Goal: Task Accomplishment & Management: Use online tool/utility

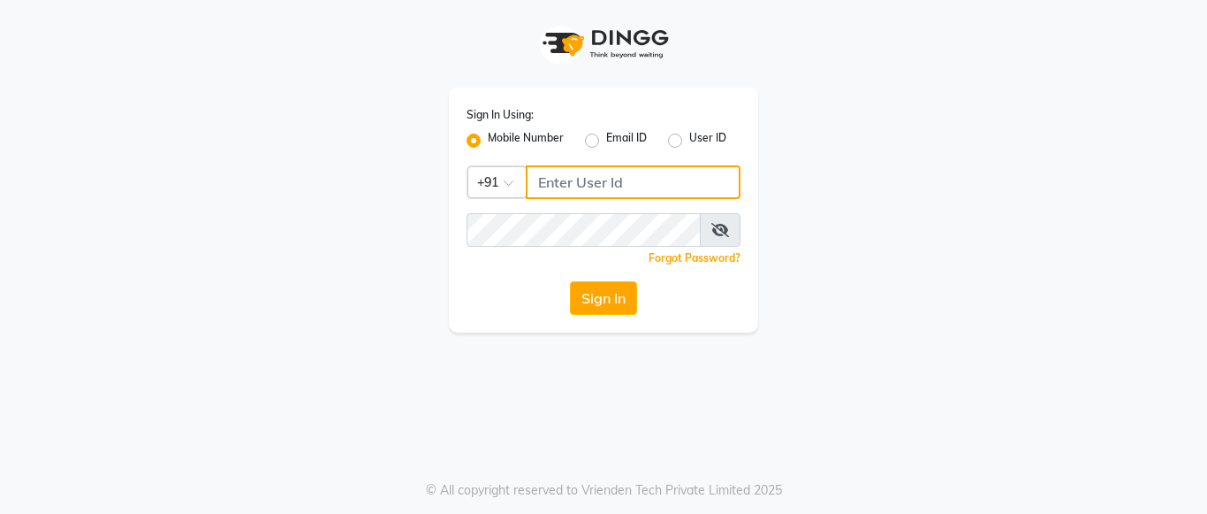
click at [546, 176] on input "Username" at bounding box center [633, 182] width 215 height 34
type input "8660779577"
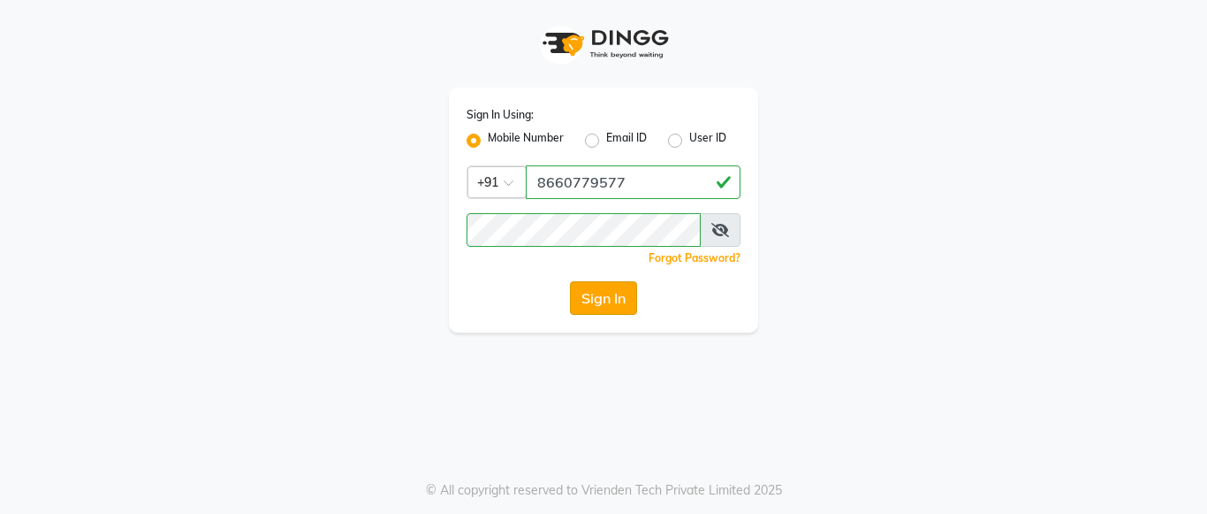
click at [589, 289] on button "Sign In" at bounding box center [603, 298] width 67 height 34
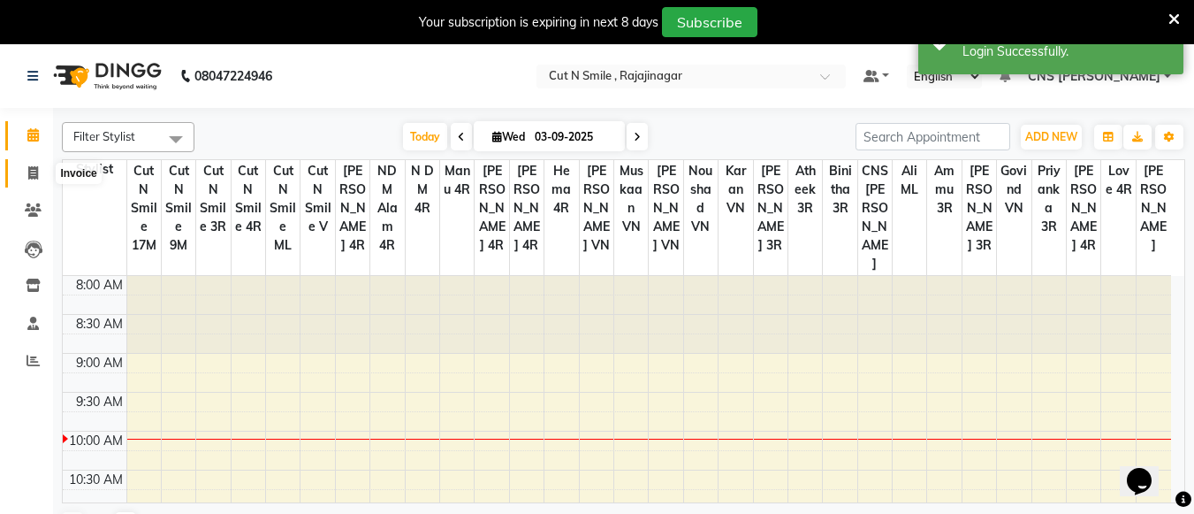
click at [28, 170] on icon at bounding box center [33, 172] width 10 height 13
select select "7187"
select select "service"
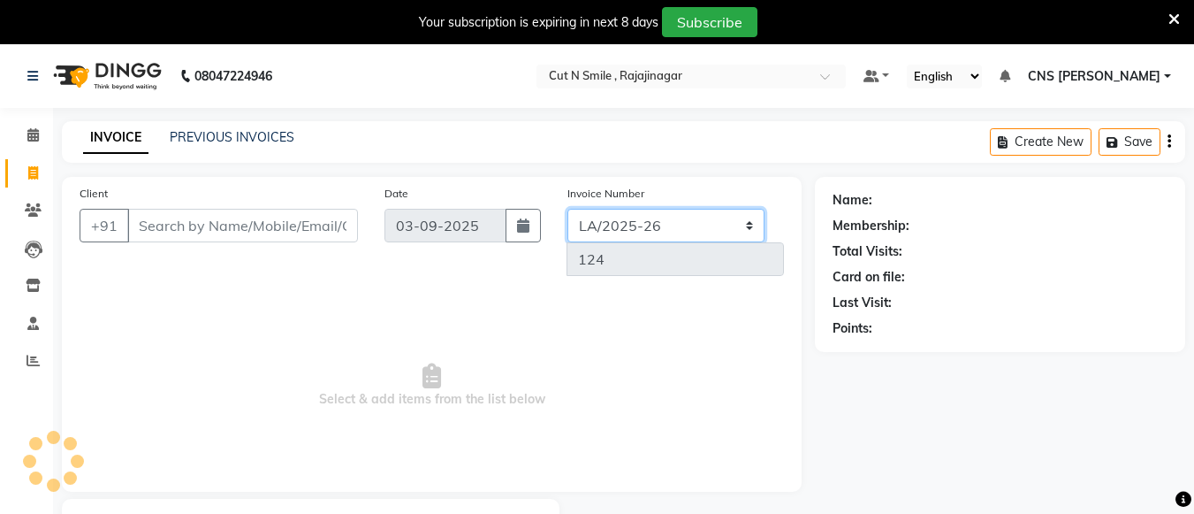
drag, startPoint x: 623, startPoint y: 225, endPoint x: 633, endPoint y: 253, distance: 29.9
click at [633, 253] on div "Invoice Number BOB/25-26 LA/2025-26 SH/25 CH/25 SA/25 124" at bounding box center [676, 237] width 244 height 106
select select "8154"
click at [567, 209] on select "[PERSON_NAME]/25-26 LA/2025-26 SH/25 CH/25 SA/25" at bounding box center [665, 226] width 197 height 34
type input "581"
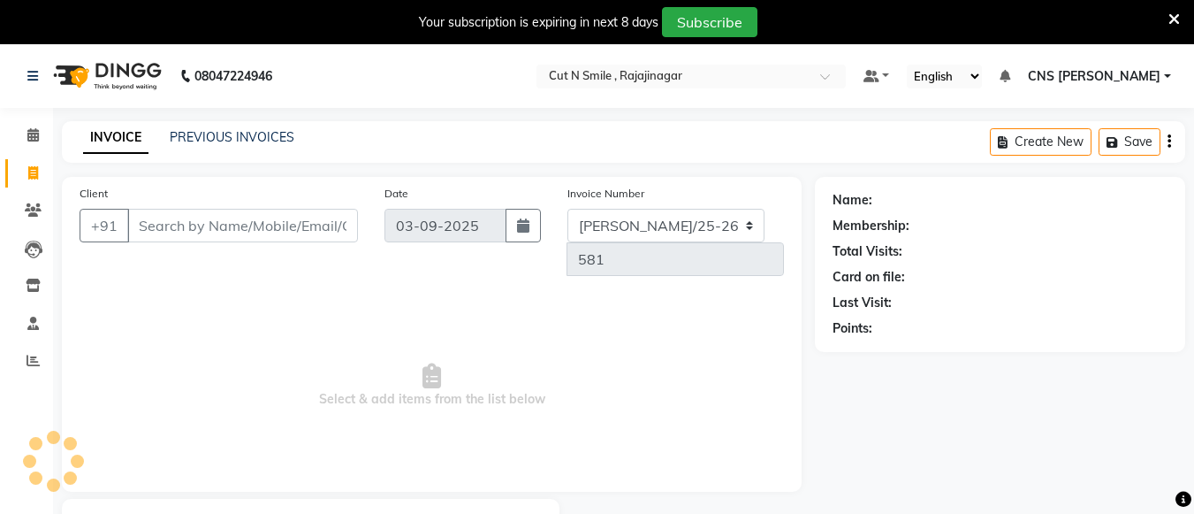
click at [1177, 12] on icon at bounding box center [1173, 19] width 11 height 16
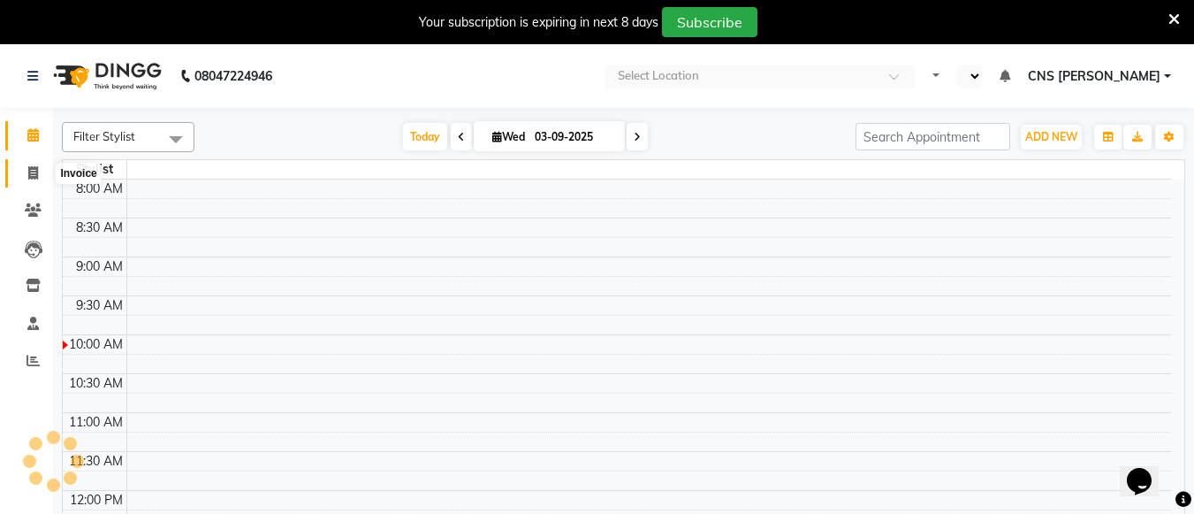
click at [32, 177] on icon at bounding box center [33, 172] width 10 height 13
select select "service"
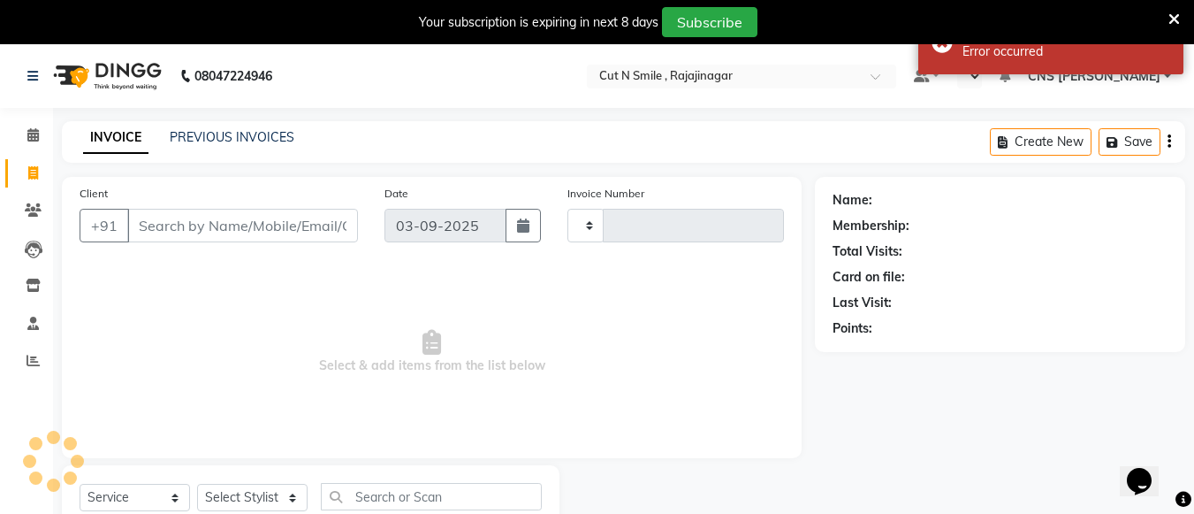
select select "en"
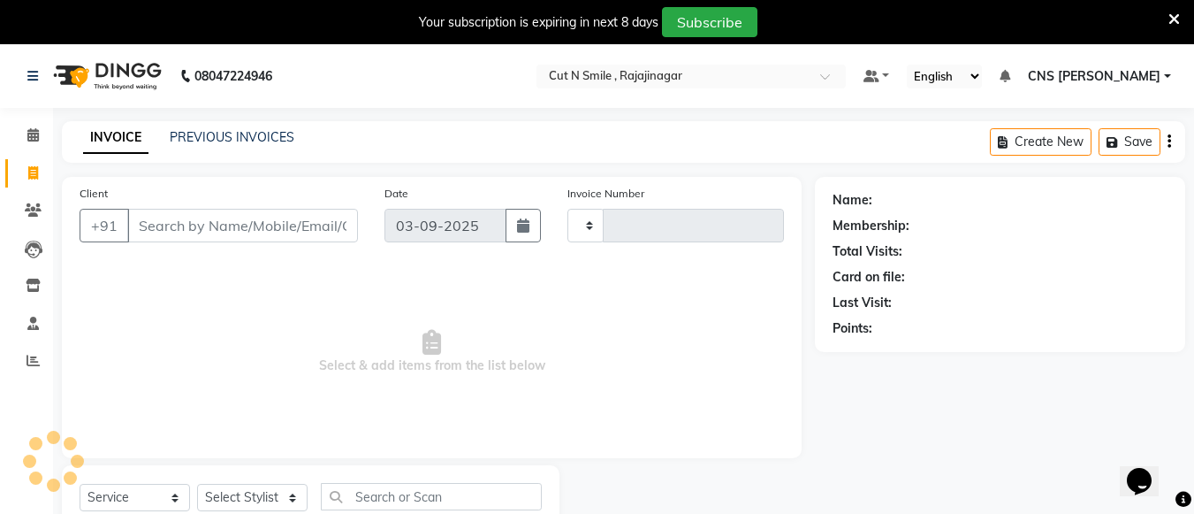
click at [1183, 18] on div "Your subscription is expiring in next 8 days Subscribe" at bounding box center [597, 22] width 1194 height 44
click at [1176, 16] on icon at bounding box center [1173, 19] width 11 height 16
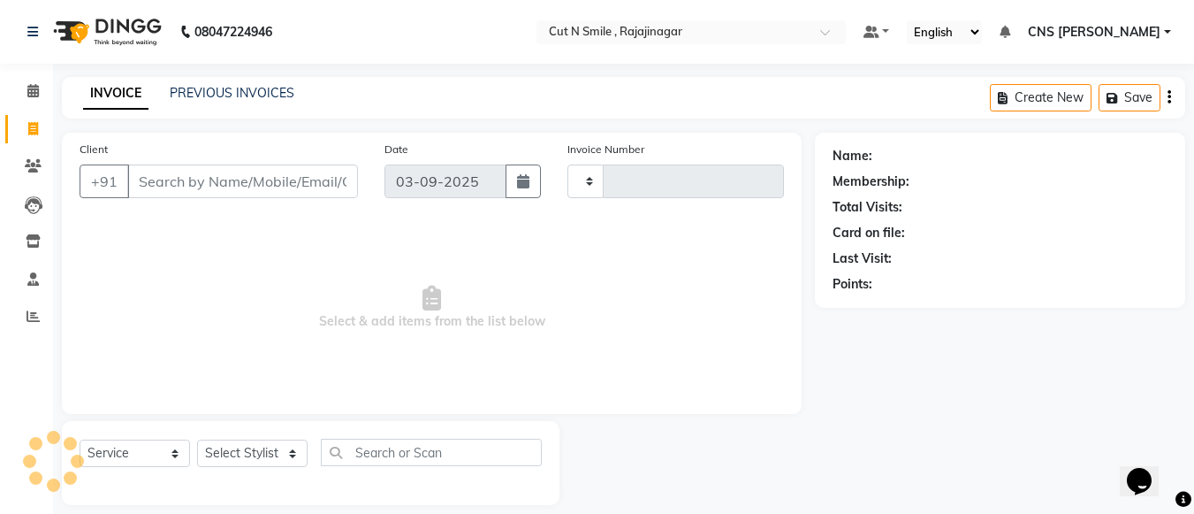
type input "124"
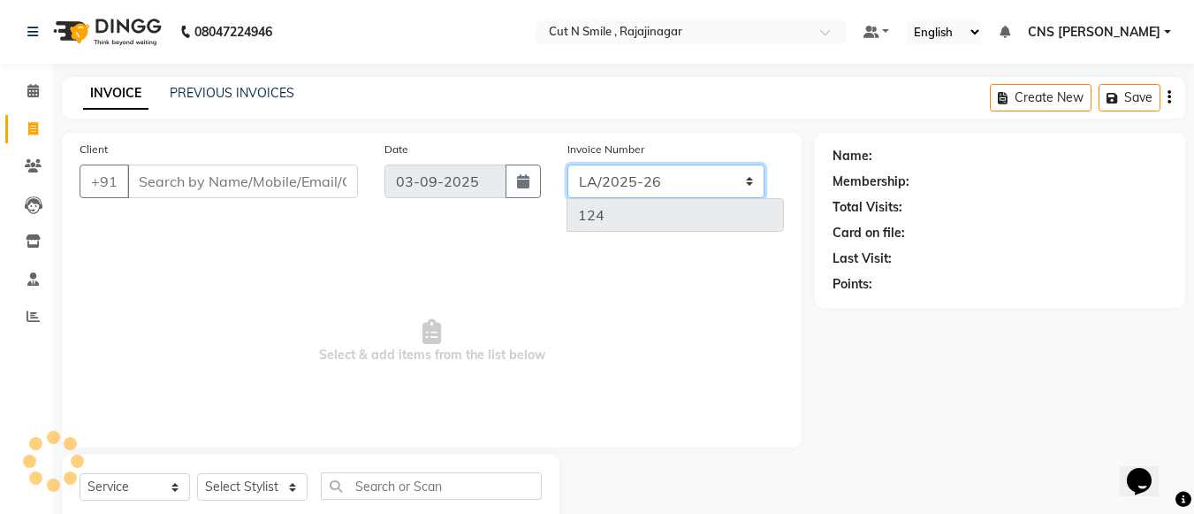
click at [612, 185] on select "[PERSON_NAME]/25-26 LA/2025-26 SH/25 CH/25 SA/25" at bounding box center [665, 181] width 197 height 34
select select "8154"
click at [567, 164] on select "[PERSON_NAME]/25-26 LA/2025-26 SH/25 CH/25 SA/25" at bounding box center [665, 181] width 197 height 34
type input "581"
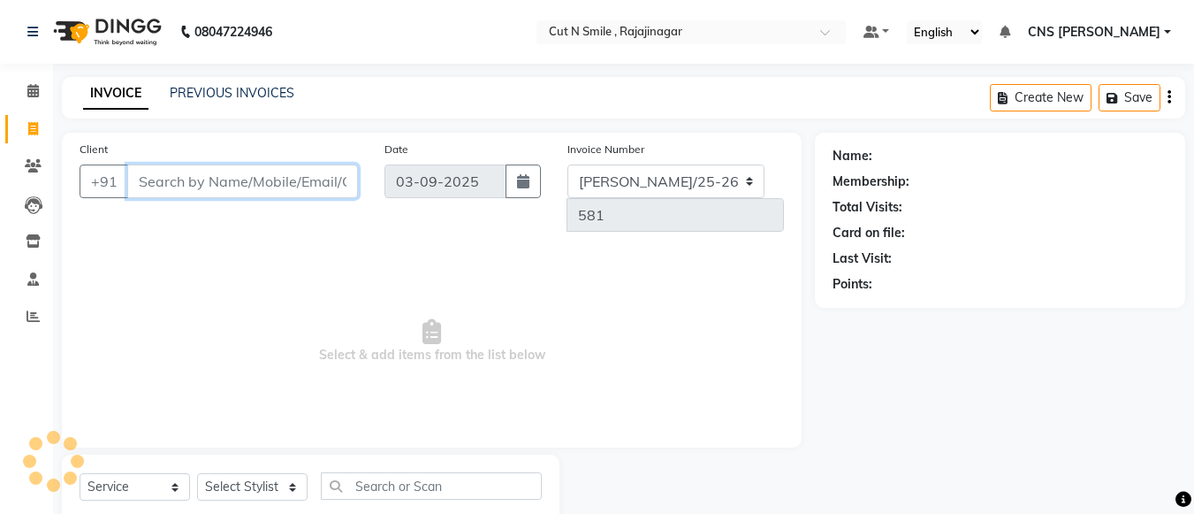
click at [269, 165] on input "Client" at bounding box center [242, 181] width 231 height 34
type input "9482333331"
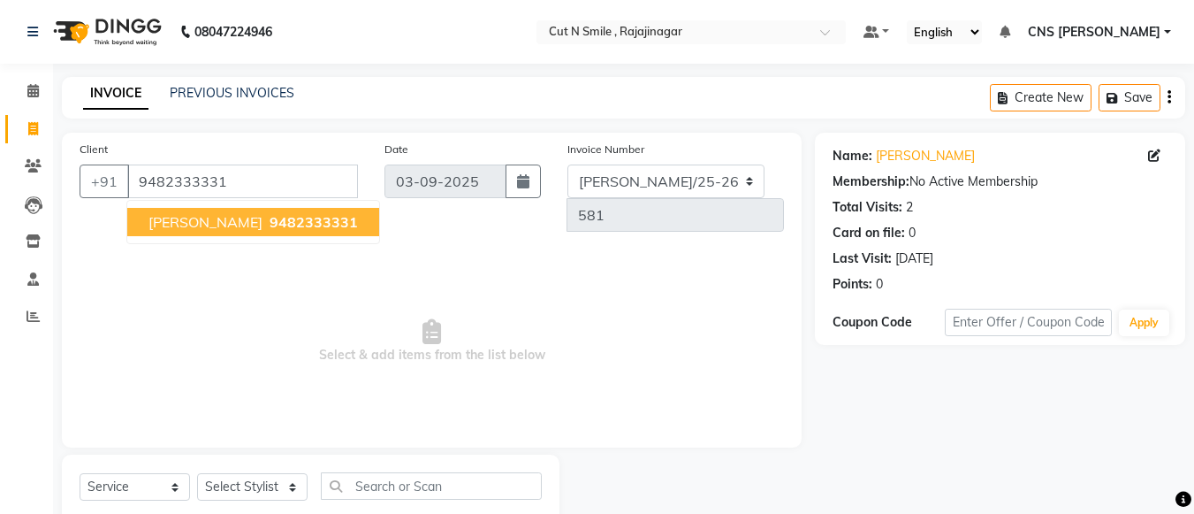
click at [270, 215] on span "9482333331" at bounding box center [314, 222] width 88 height 18
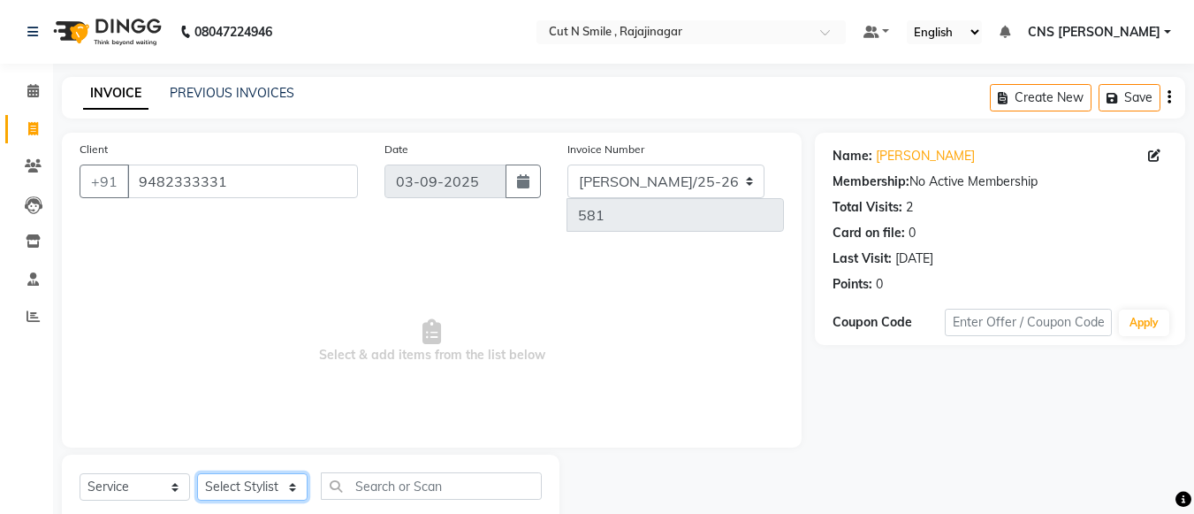
click at [270, 473] on select "Select Stylist" at bounding box center [252, 486] width 110 height 27
click at [295, 473] on select "Select Stylist" at bounding box center [252, 486] width 110 height 27
click at [266, 473] on select "Select Stylist" at bounding box center [252, 486] width 110 height 27
click at [197, 473] on select "Select Stylist" at bounding box center [252, 486] width 110 height 27
click at [118, 473] on select "Select Service Product Membership Package Voucher Prepaid Gift Card" at bounding box center [135, 486] width 110 height 27
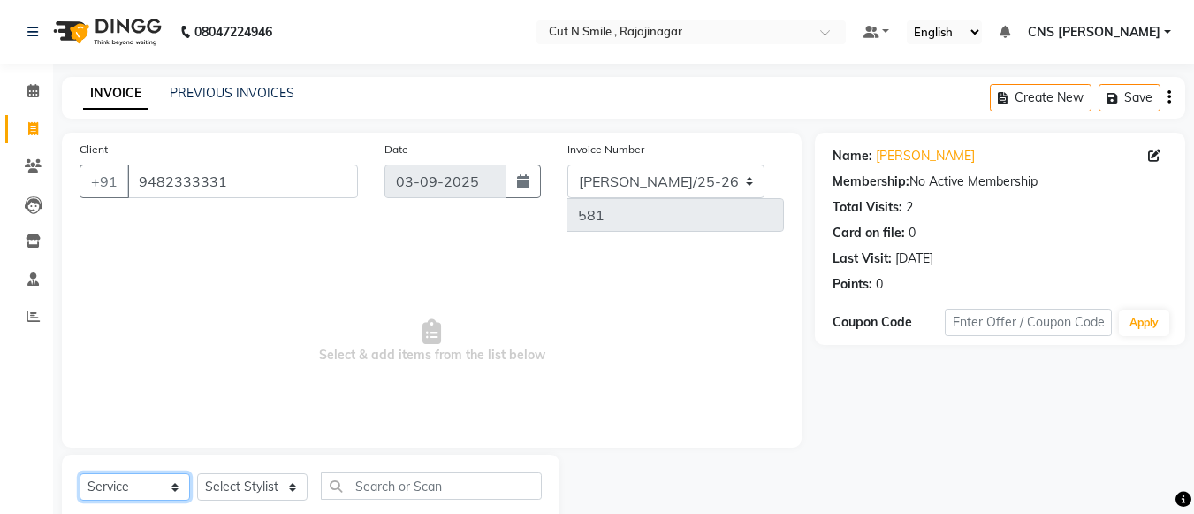
click at [80, 473] on select "Select Service Product Membership Package Voucher Prepaid Gift Card" at bounding box center [135, 486] width 110 height 27
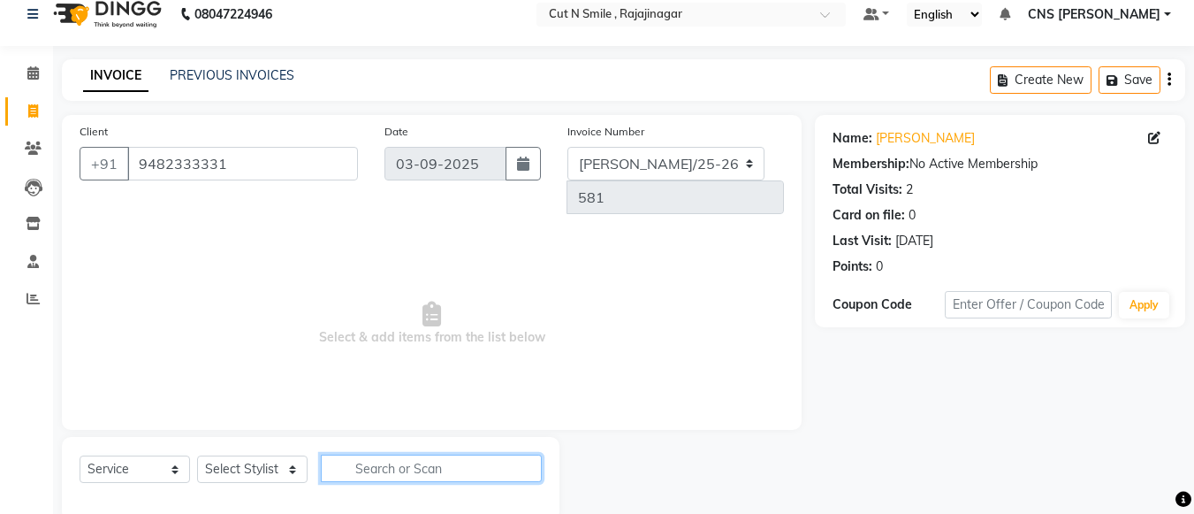
click at [433, 454] on input "text" at bounding box center [431, 467] width 221 height 27
type input "C"
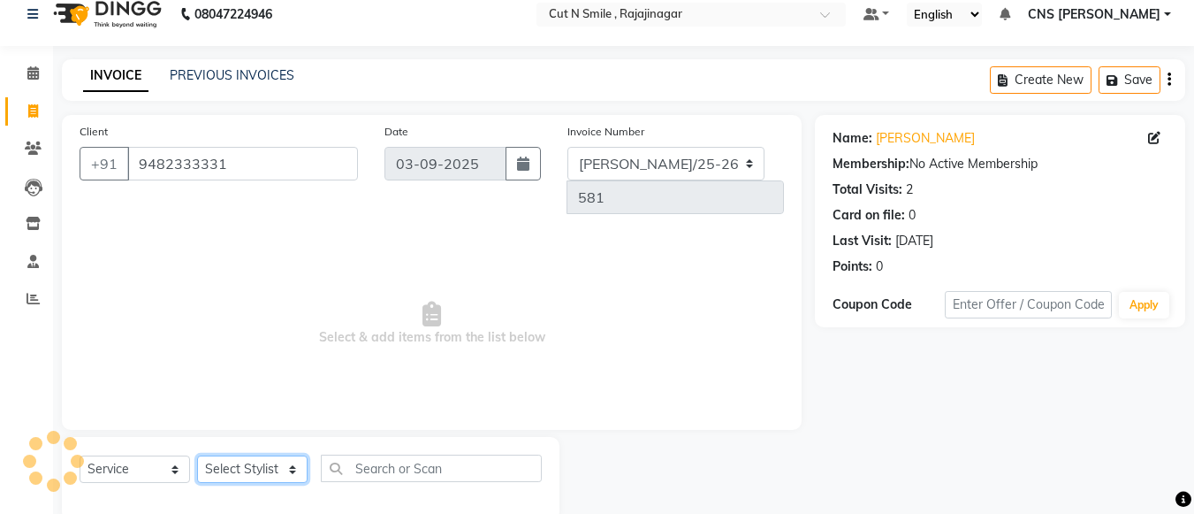
click at [298, 455] on select "Select Stylist" at bounding box center [252, 468] width 110 height 27
click at [451, 358] on span "Select & add items from the list below" at bounding box center [432, 323] width 704 height 177
